Goal: Share content: Share content

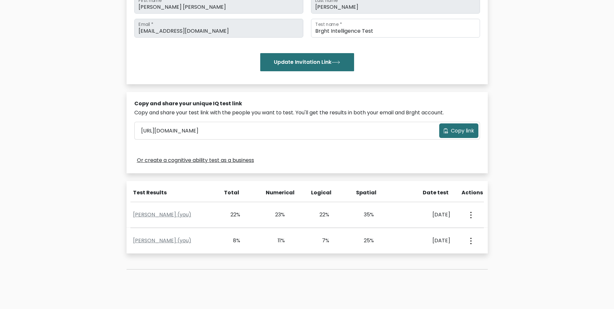
scroll to position [129, 0]
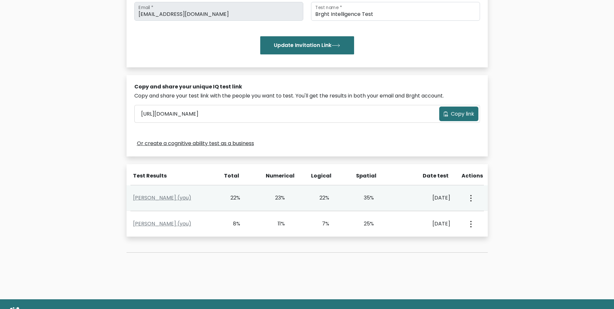
click at [471, 200] on icon "button" at bounding box center [470, 198] width 1 height 6
click at [480, 215] on link "View Profile" at bounding box center [493, 216] width 51 height 10
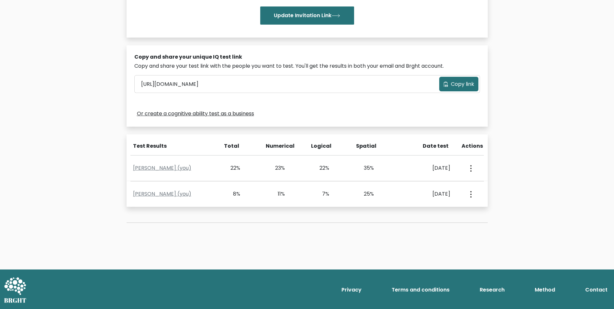
scroll to position [94, 0]
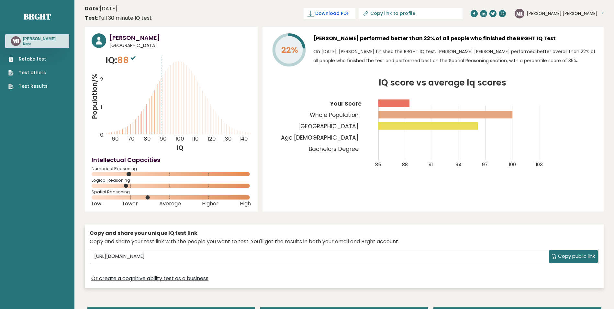
click at [314, 13] on icon at bounding box center [310, 13] width 6 height 6
click at [369, 13] on icon at bounding box center [365, 13] width 6 height 6
type input "[URL][DOMAIN_NAME][PERSON_NAME]"
click at [591, 142] on icon "IQ score vs average Iq scores 85 88 91 94 97 100 103 Your Score Whole Populatio…" at bounding box center [432, 127] width 327 height 97
click at [580, 256] on span "Copy public link" at bounding box center [576, 255] width 37 height 7
